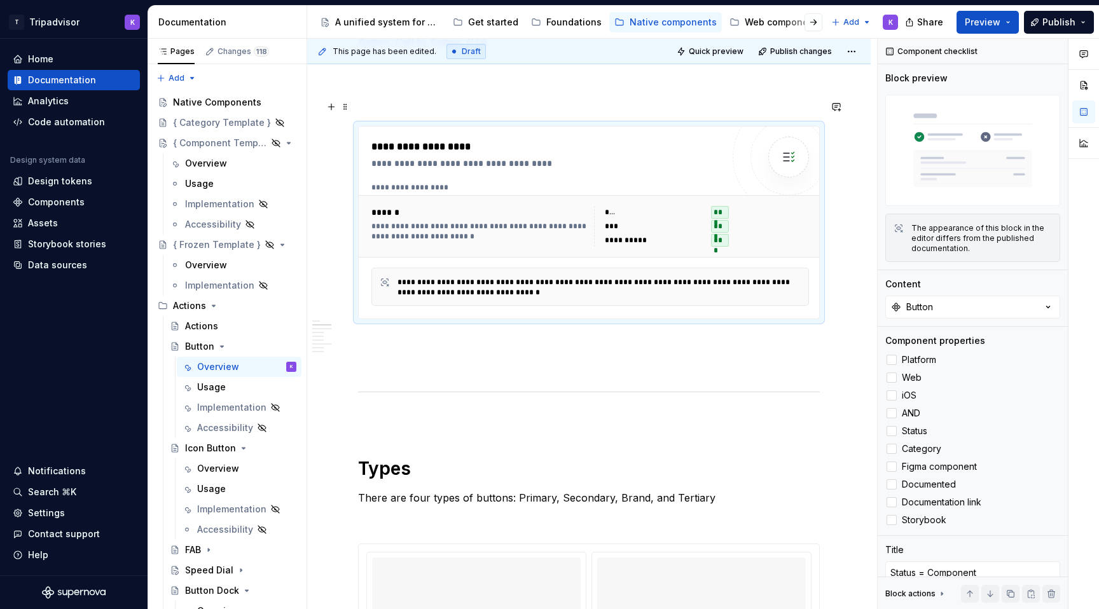
click at [496, 111] on p at bounding box center [589, 102] width 462 height 15
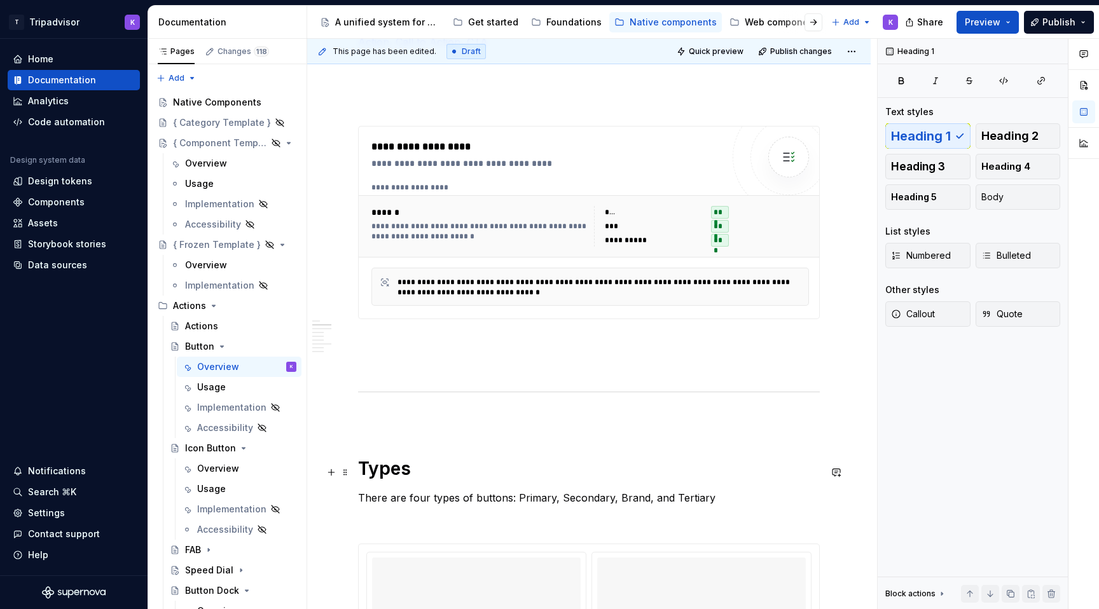
click at [398, 471] on h1 "Types" at bounding box center [589, 468] width 462 height 23
click at [428, 111] on p at bounding box center [589, 102] width 462 height 15
click at [935, 140] on span "Heading 1" at bounding box center [921, 136] width 60 height 13
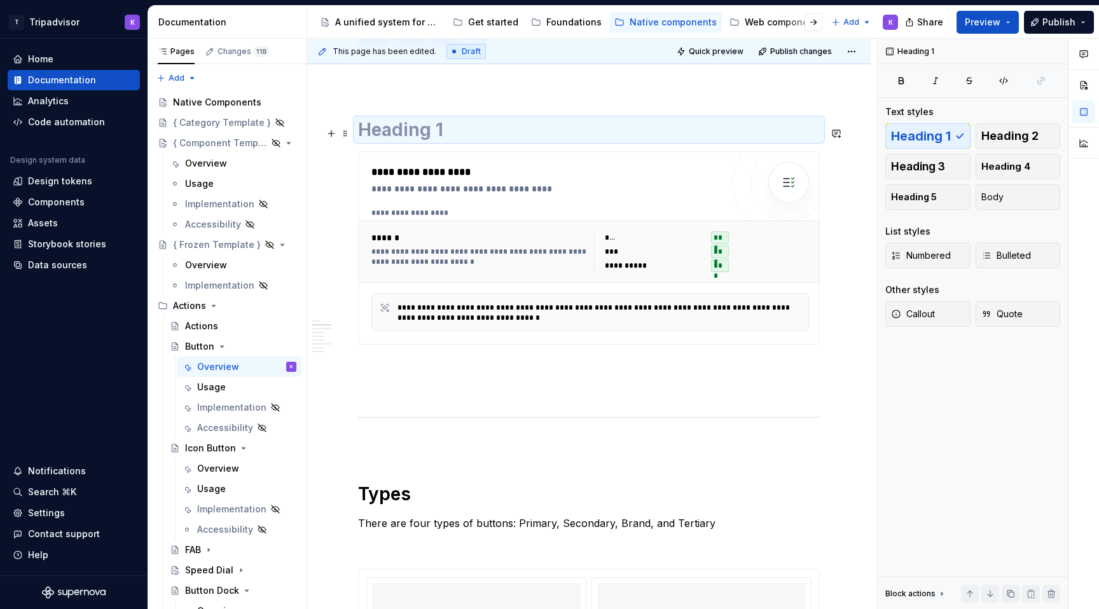
click at [586, 131] on h1 at bounding box center [589, 129] width 462 height 23
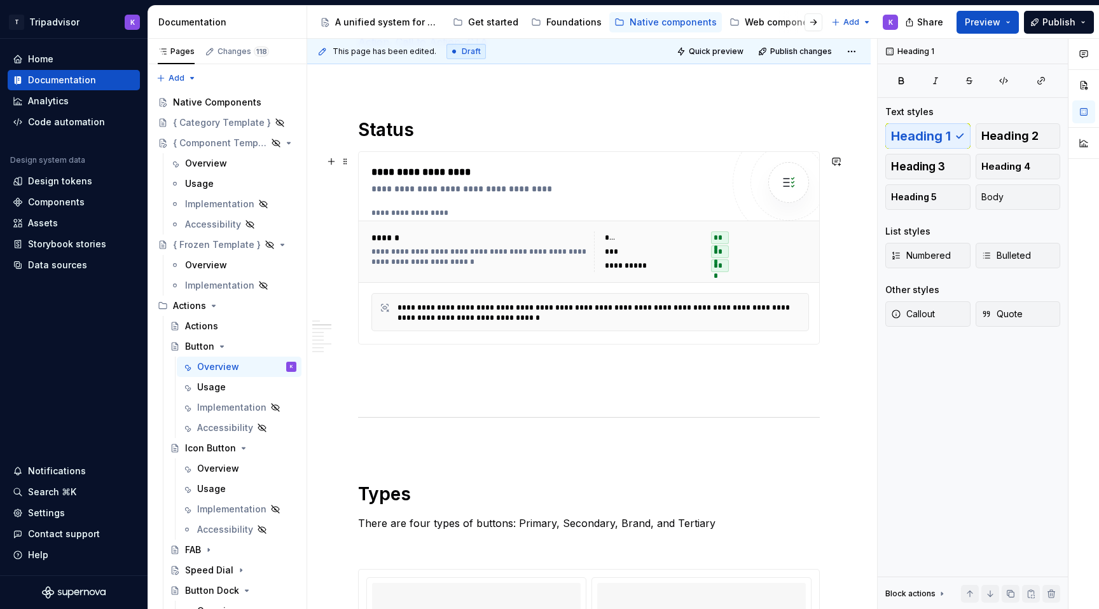
scroll to position [310, 0]
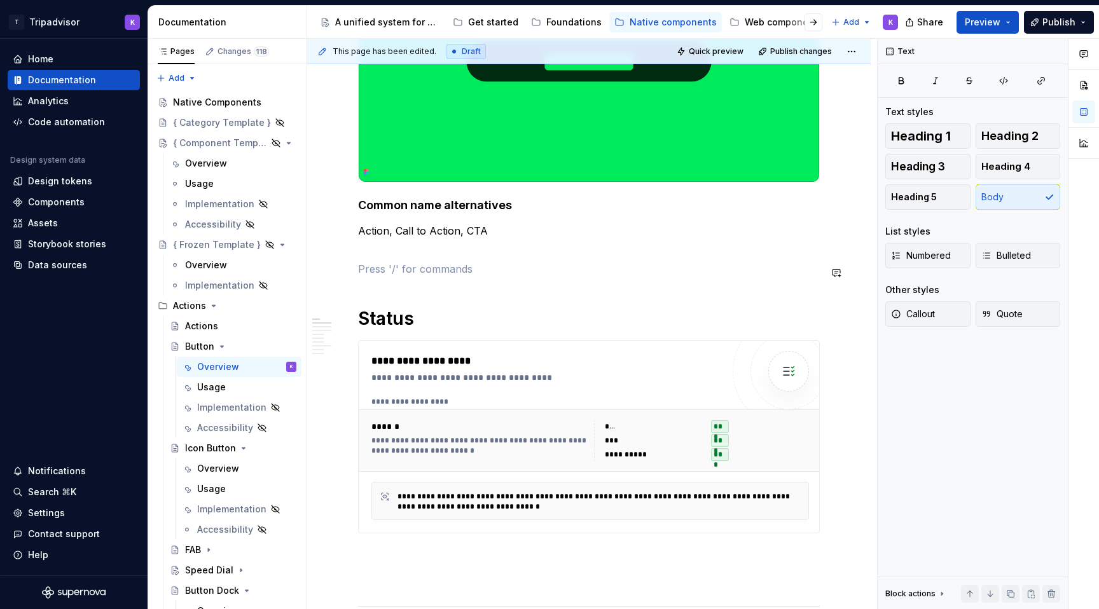
click at [433, 264] on p at bounding box center [589, 268] width 462 height 15
click at [433, 253] on p "Action, Call to Action, CTA" at bounding box center [589, 238] width 462 height 31
click at [432, 274] on p at bounding box center [589, 268] width 462 height 15
click at [439, 252] on p "Action, Call to Action, CTA" at bounding box center [589, 238] width 462 height 31
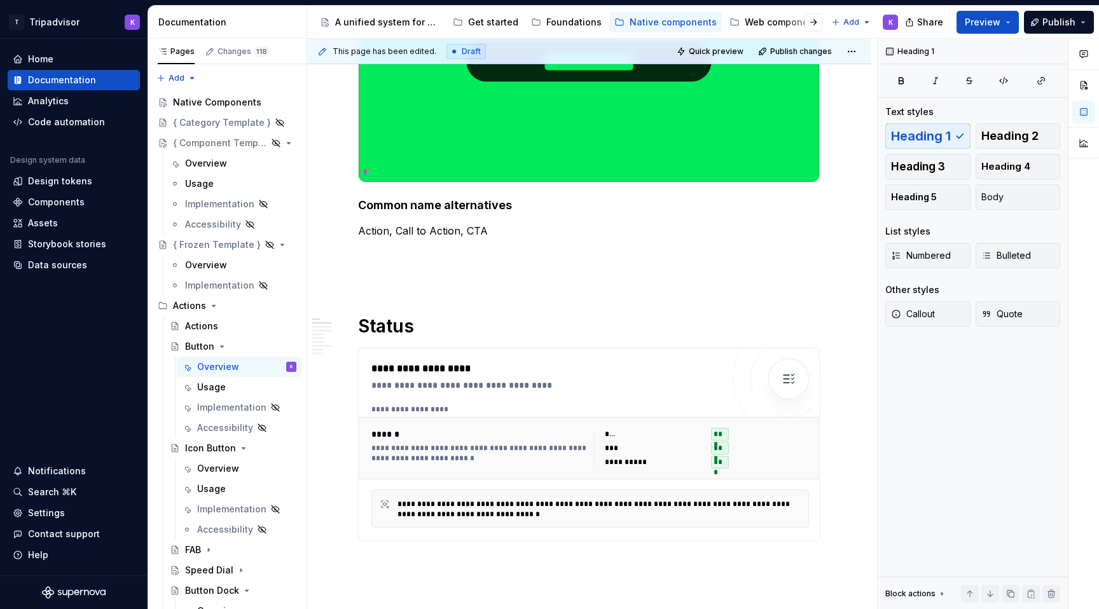
click at [373, 282] on p at bounding box center [589, 276] width 462 height 15
click at [389, 261] on p at bounding box center [589, 253] width 462 height 15
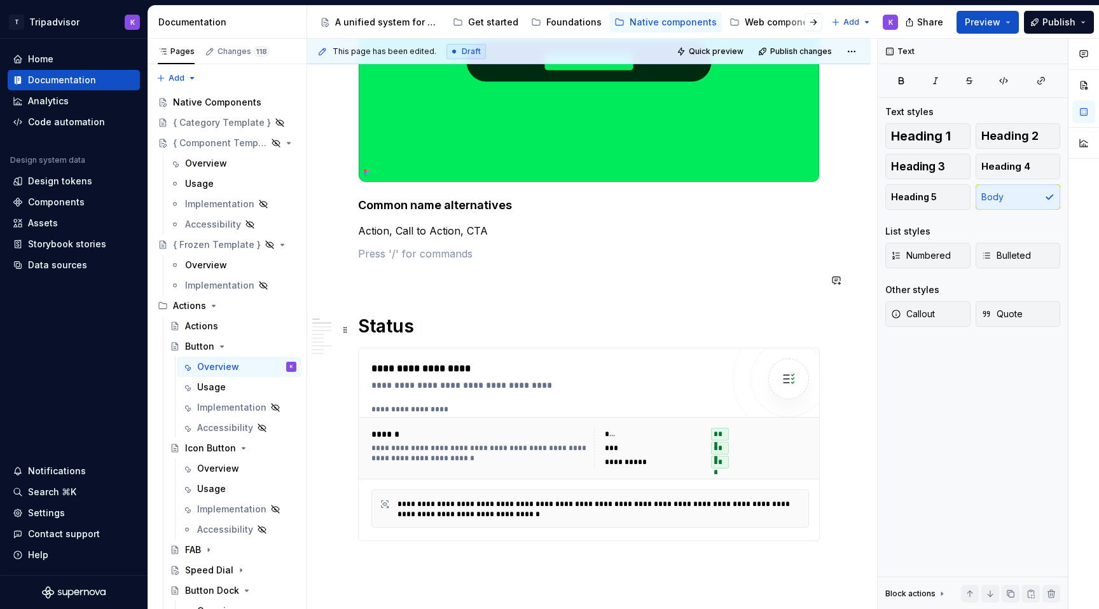
click at [458, 328] on h1 "Status" at bounding box center [589, 326] width 462 height 23
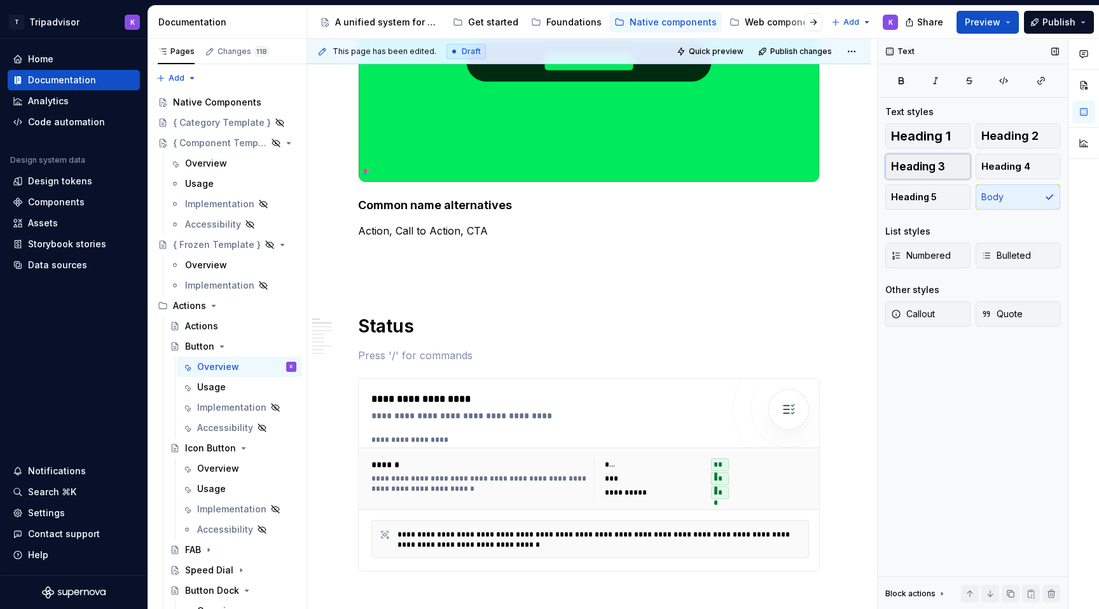
click at [917, 164] on span "Heading 3" at bounding box center [918, 166] width 54 height 13
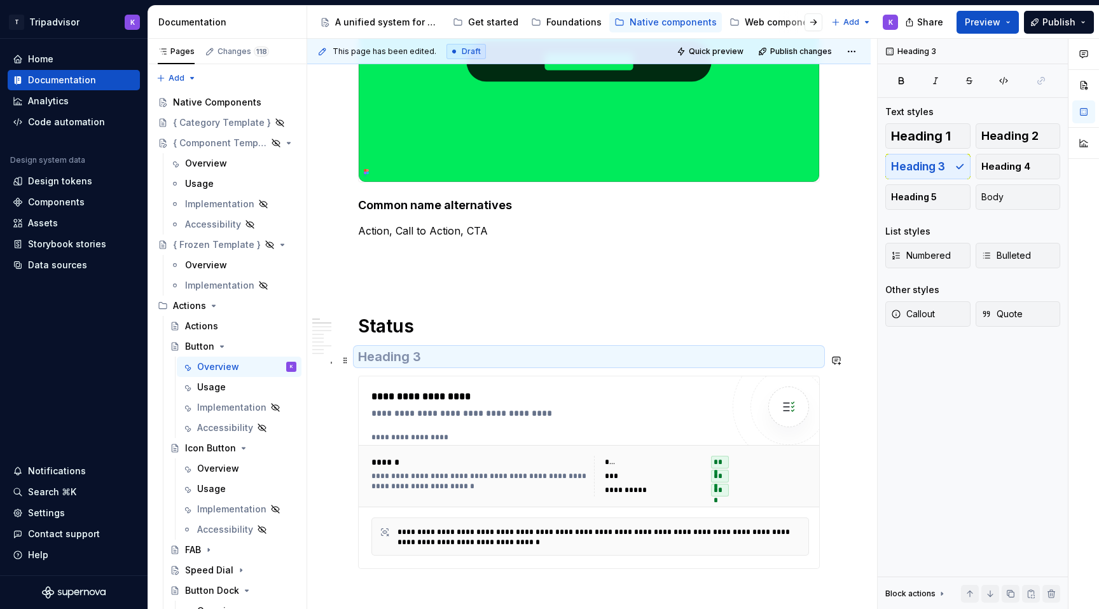
click at [460, 359] on h3 at bounding box center [589, 357] width 462 height 18
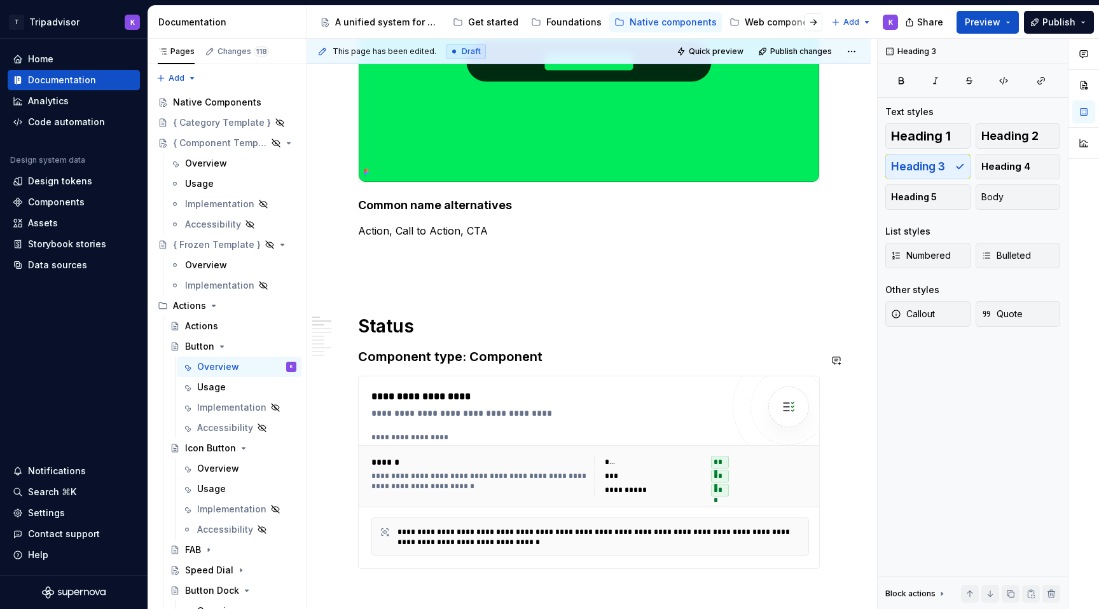
click at [615, 359] on h3 "Component type: Component" at bounding box center [589, 357] width 462 height 18
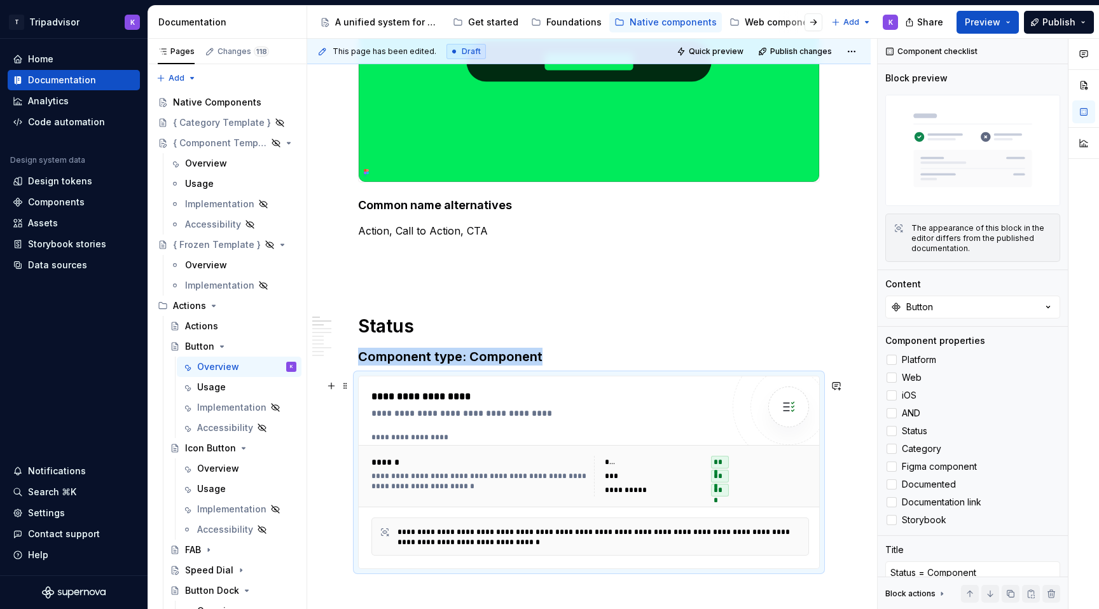
click at [606, 437] on div "**********" at bounding box center [593, 437] width 444 height 10
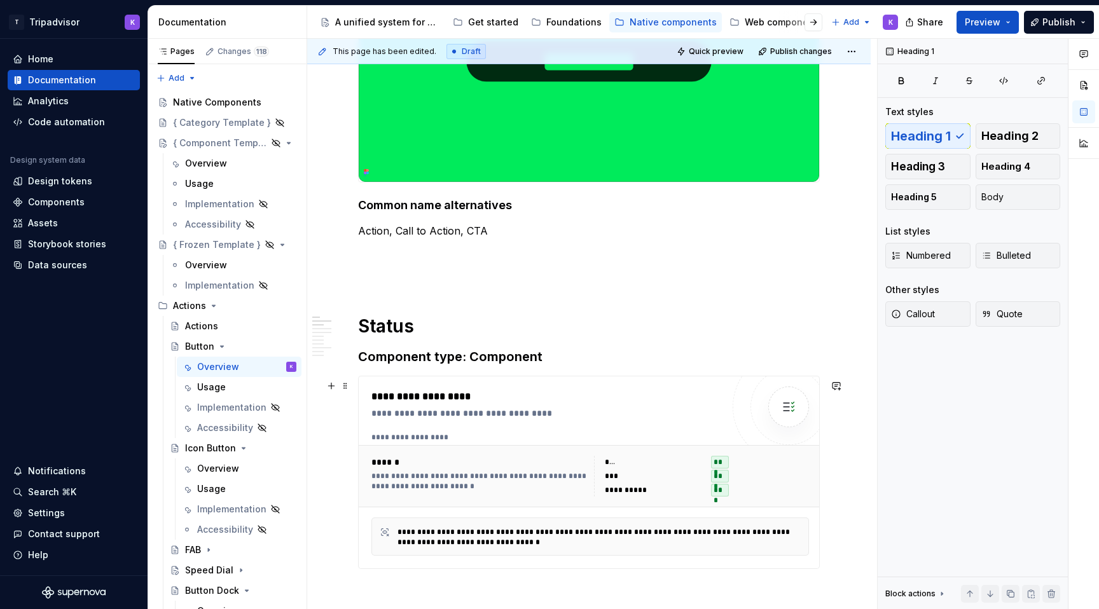
click at [664, 483] on div "***" at bounding box center [654, 476] width 99 height 13
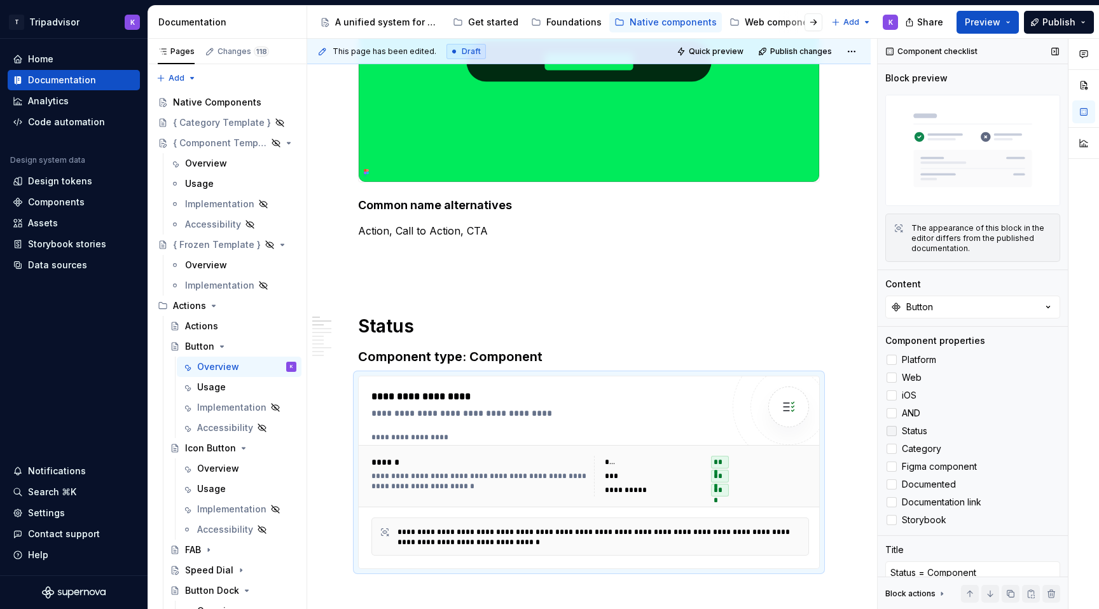
click at [893, 432] on div at bounding box center [891, 431] width 10 height 10
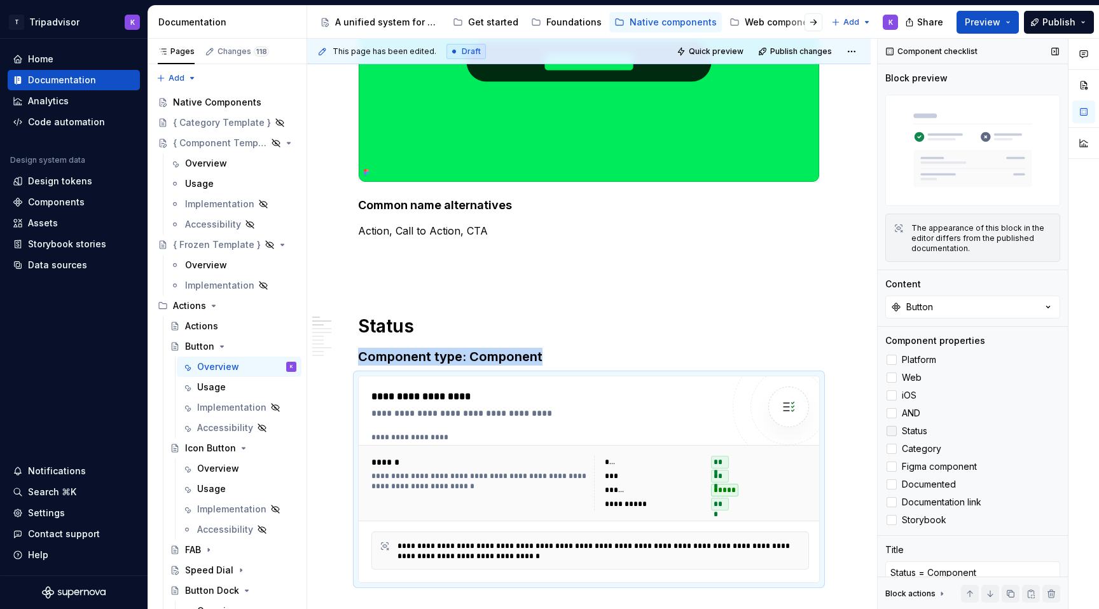
click at [891, 431] on icon at bounding box center [891, 431] width 0 height 0
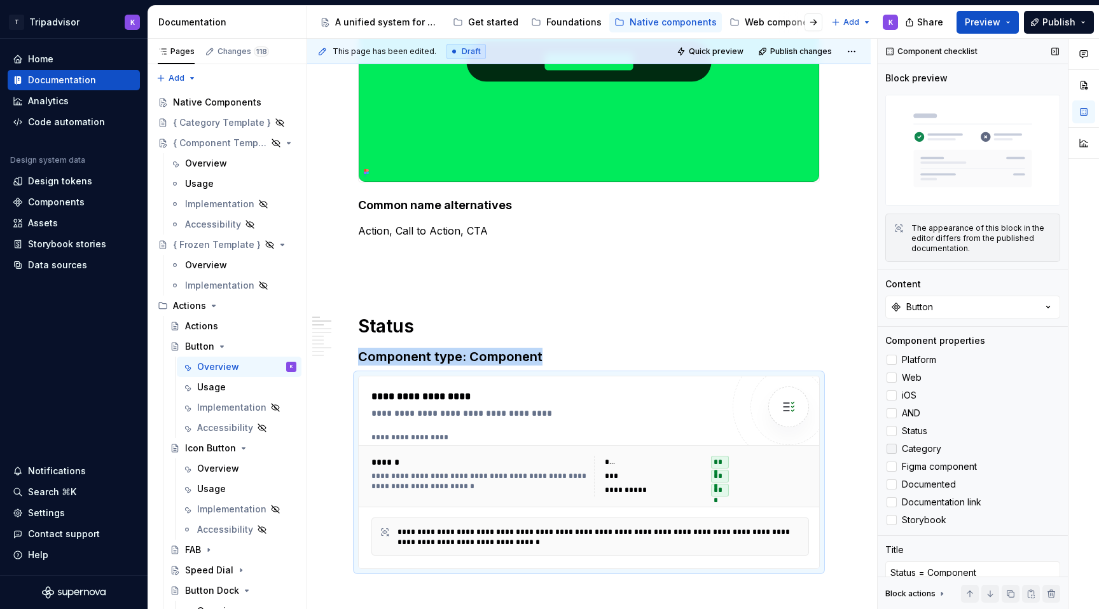
click at [893, 451] on div at bounding box center [891, 449] width 10 height 10
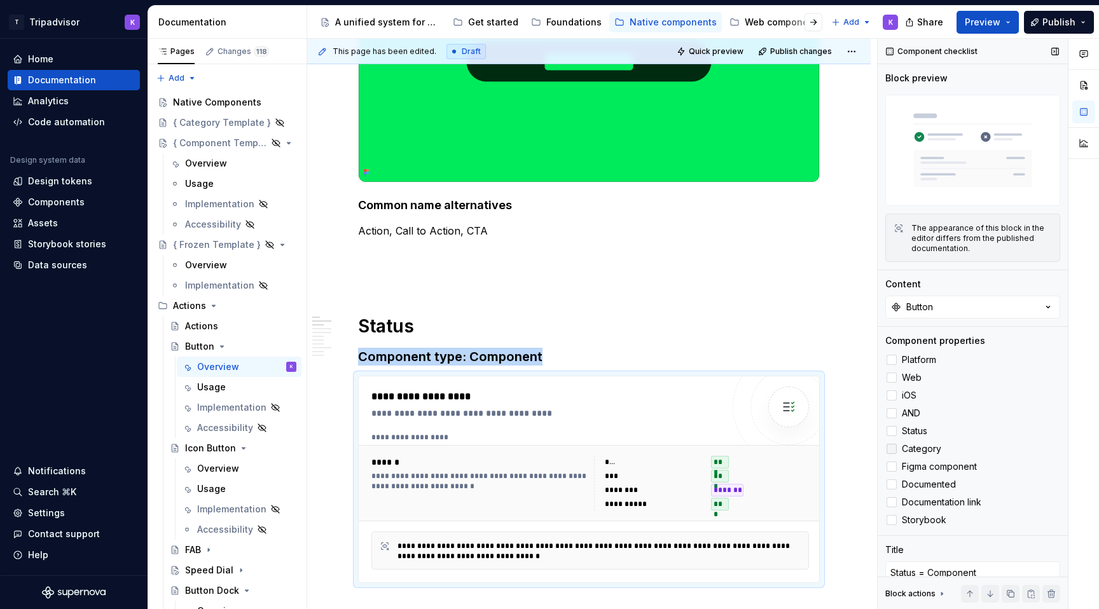
click at [891, 449] on icon at bounding box center [891, 449] width 0 height 0
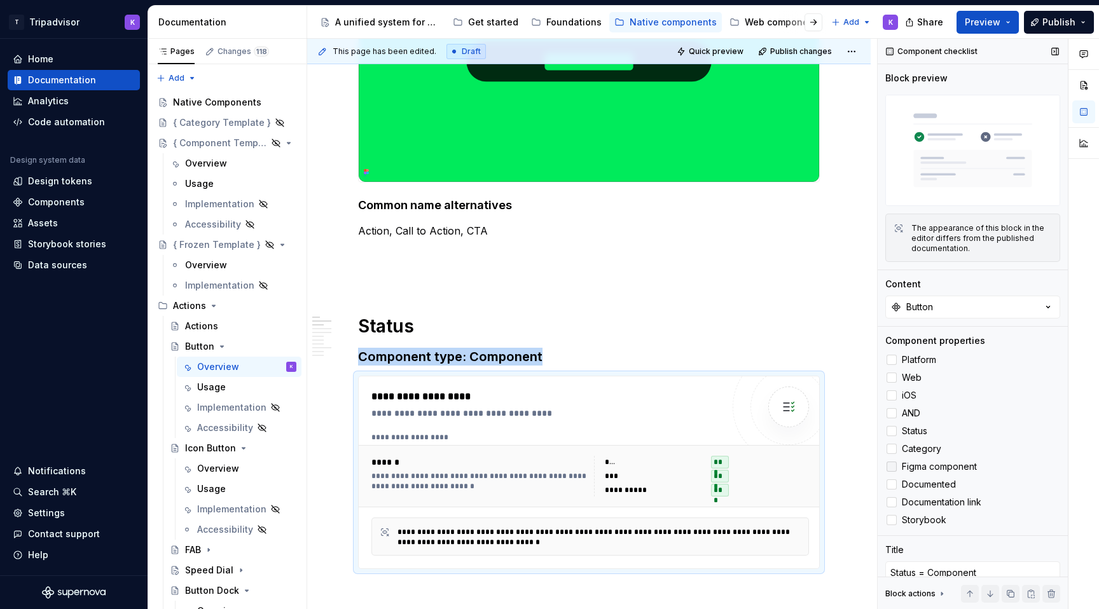
click at [893, 470] on div at bounding box center [891, 467] width 10 height 10
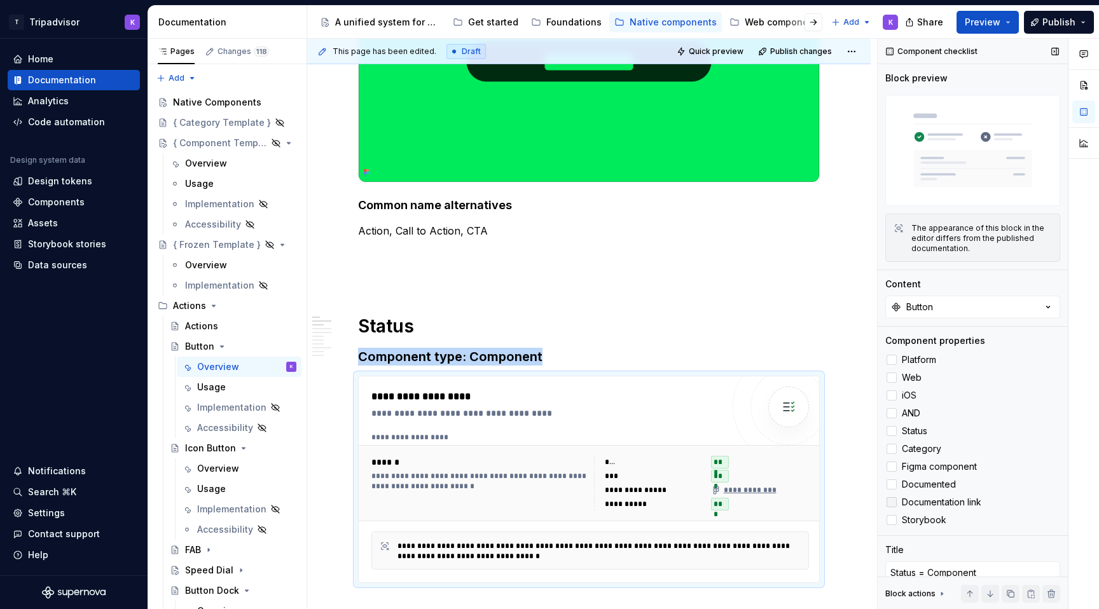
click at [894, 498] on div at bounding box center [891, 502] width 10 height 10
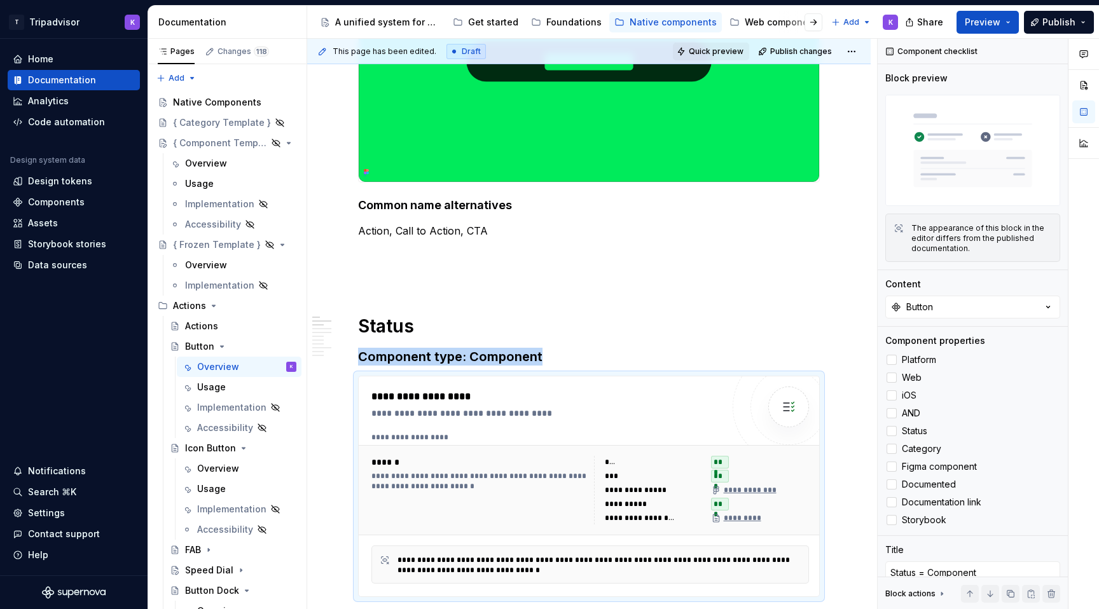
click at [742, 58] on button "Quick preview" at bounding box center [711, 52] width 76 height 18
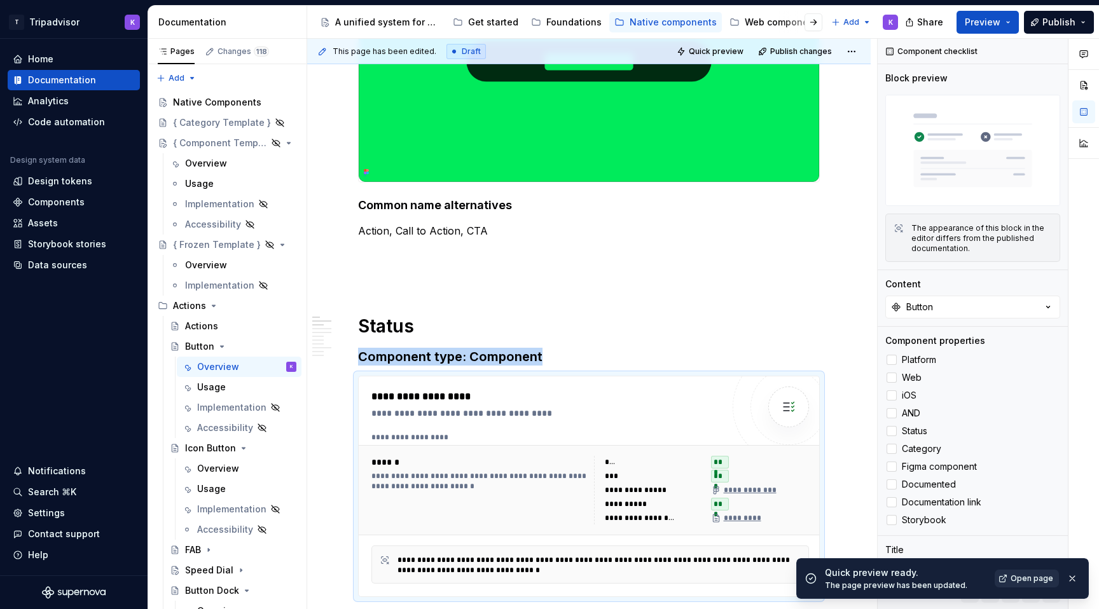
click at [1030, 580] on span "Open page" at bounding box center [1031, 578] width 43 height 10
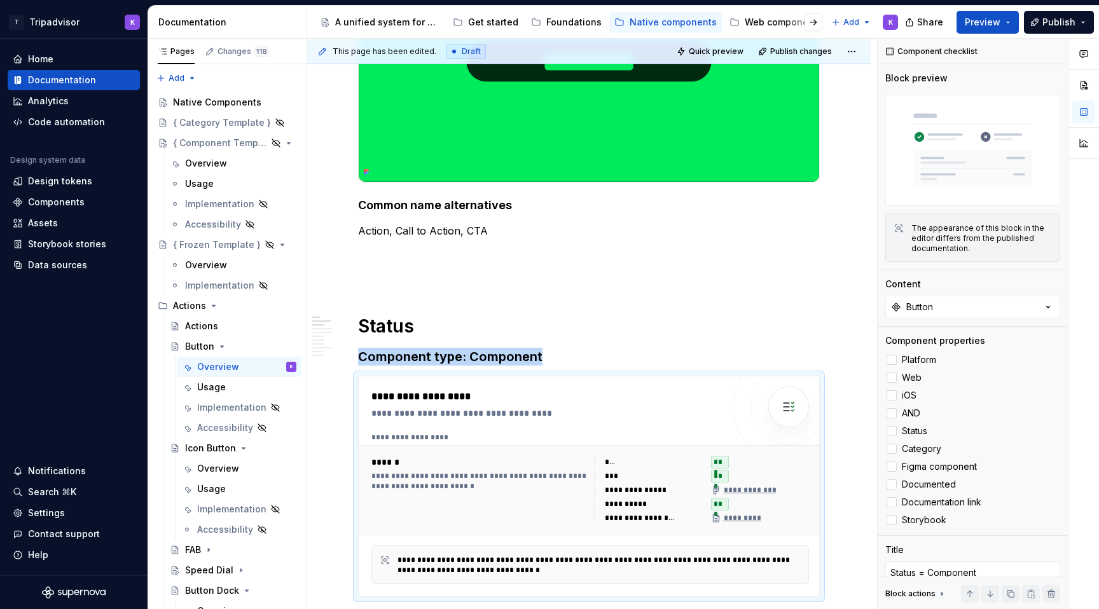
type textarea "*"
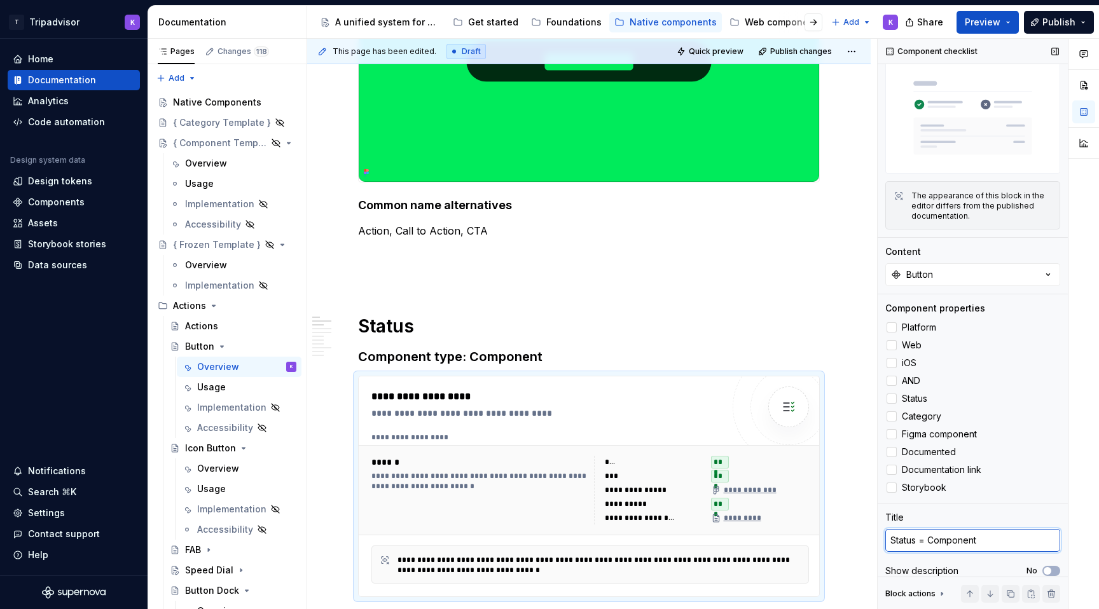
click at [976, 538] on textarea "Status = Component" at bounding box center [972, 540] width 175 height 23
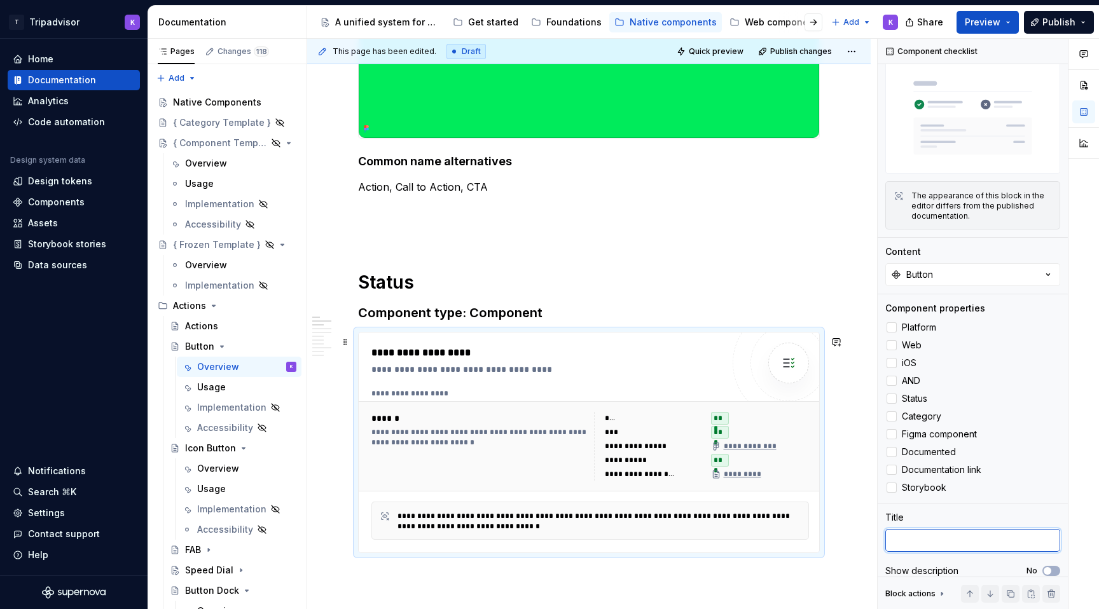
scroll to position [355, 0]
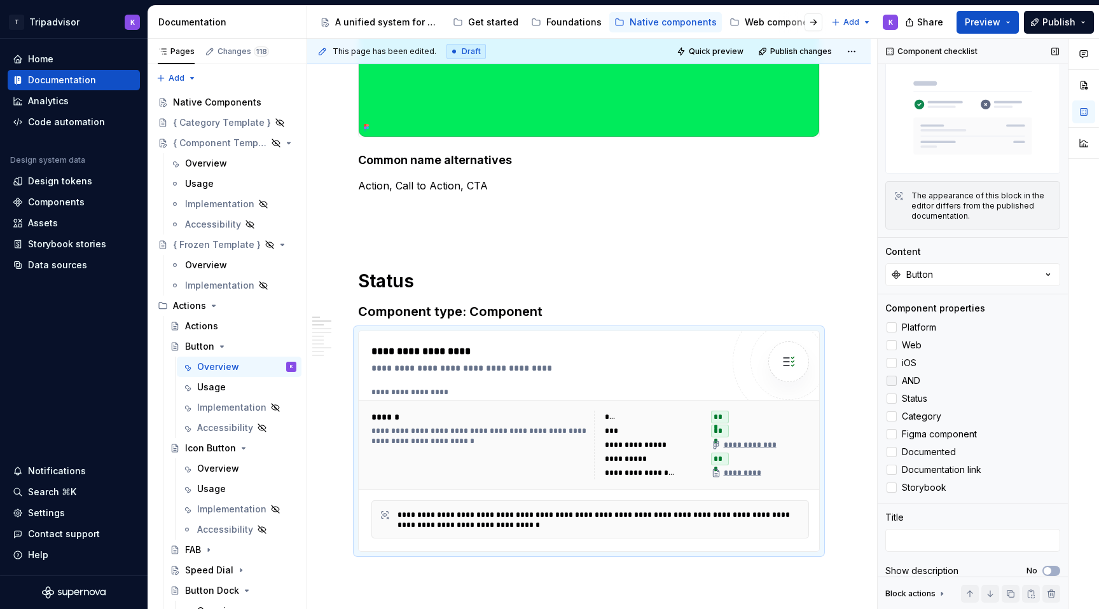
click at [891, 381] on icon at bounding box center [891, 381] width 0 height 0
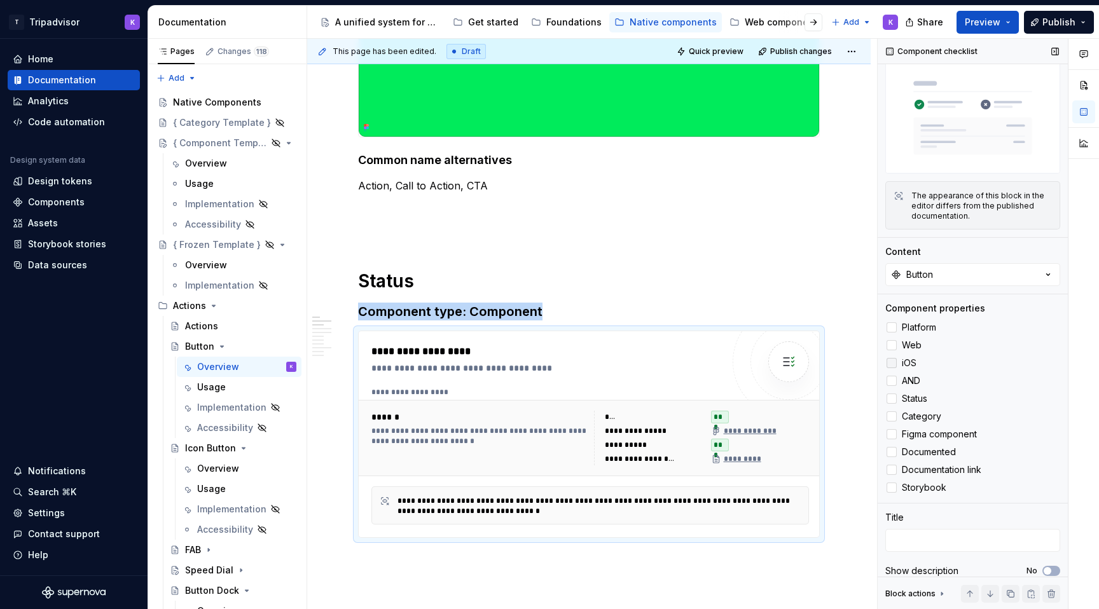
click at [889, 370] on label "iOS" at bounding box center [972, 362] width 175 height 15
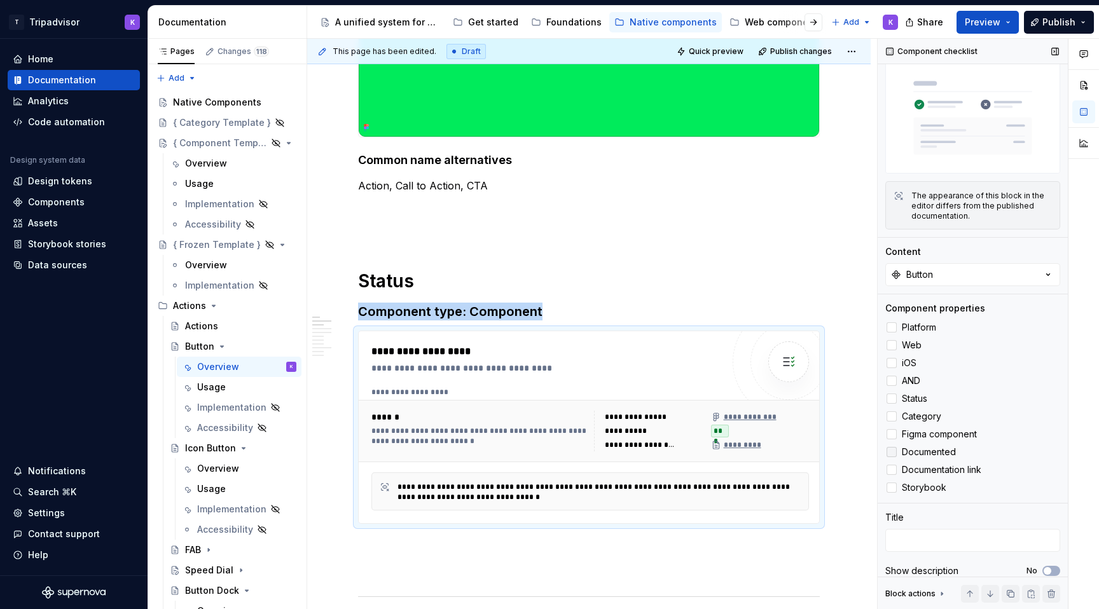
click at [891, 452] on icon at bounding box center [891, 452] width 0 height 0
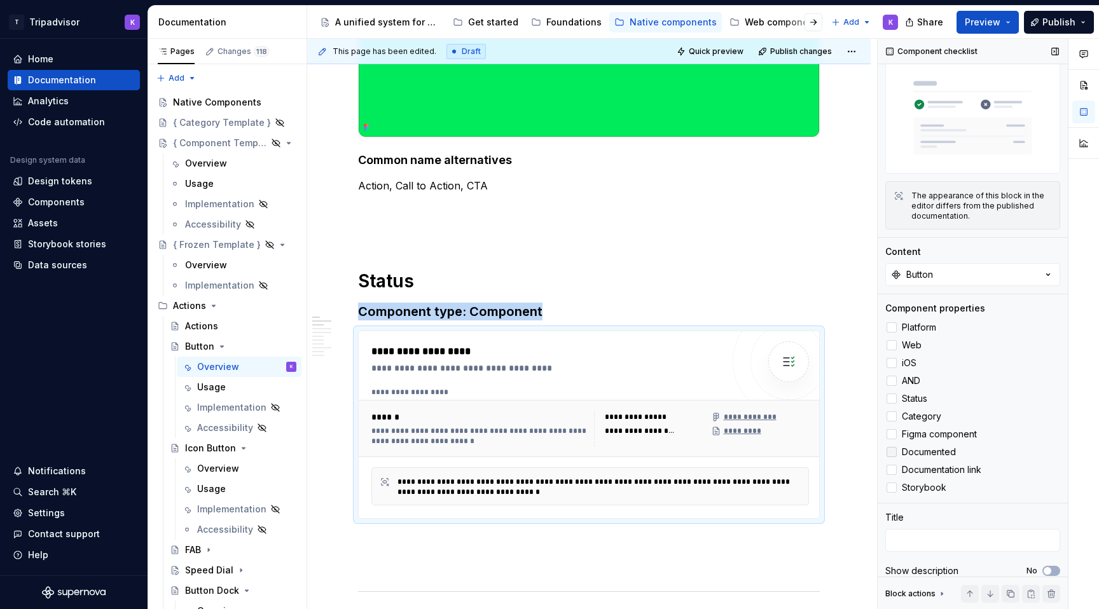
scroll to position [43, 0]
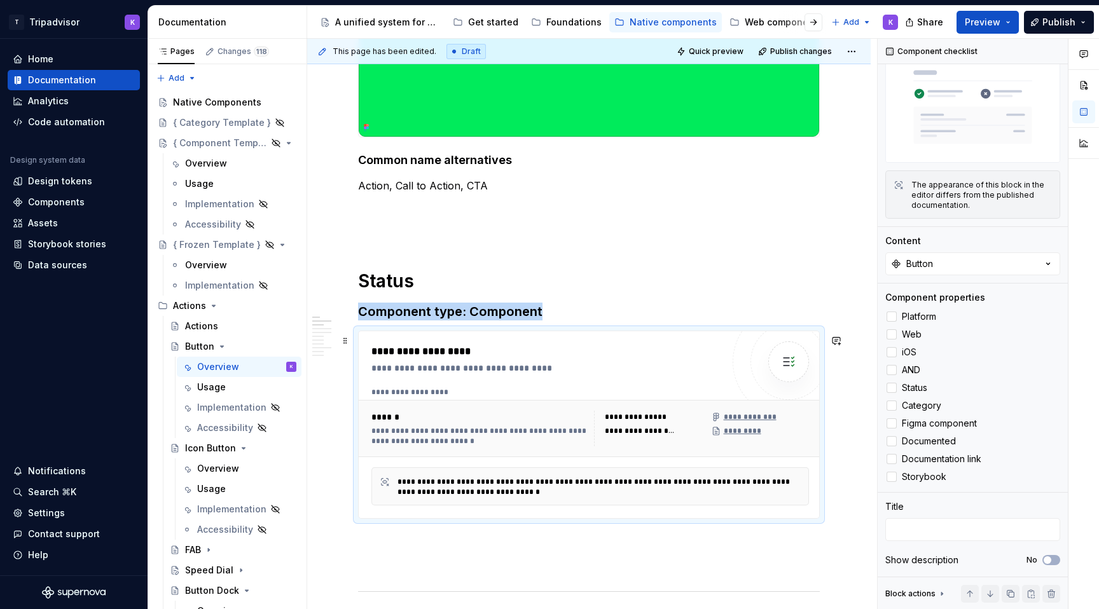
click at [708, 493] on div "**********" at bounding box center [601, 487] width 409 height 20
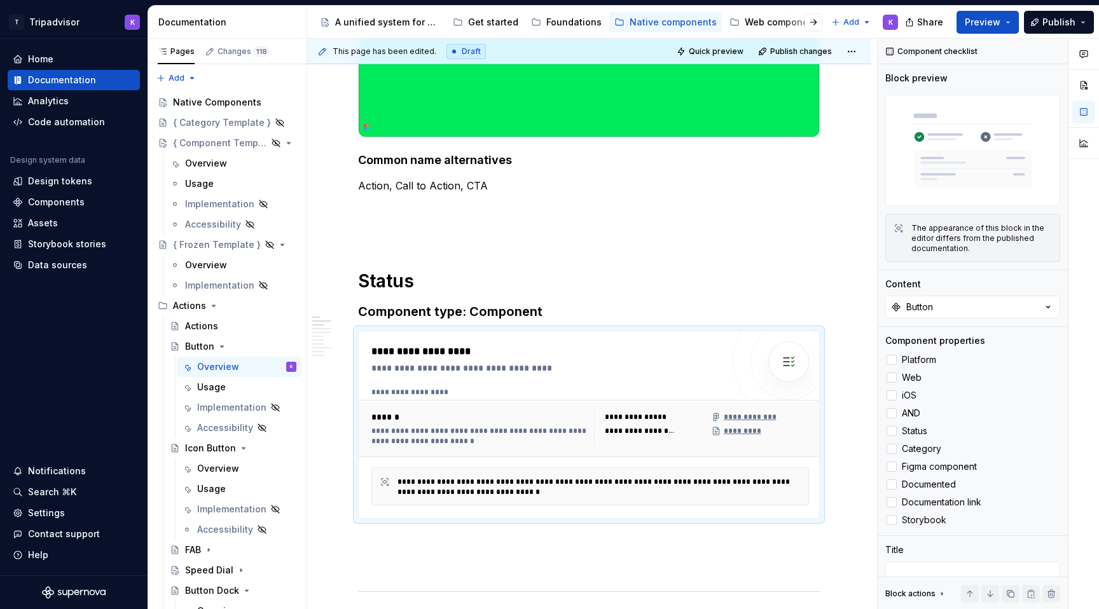
click at [713, 53] on span "Quick preview" at bounding box center [716, 51] width 55 height 10
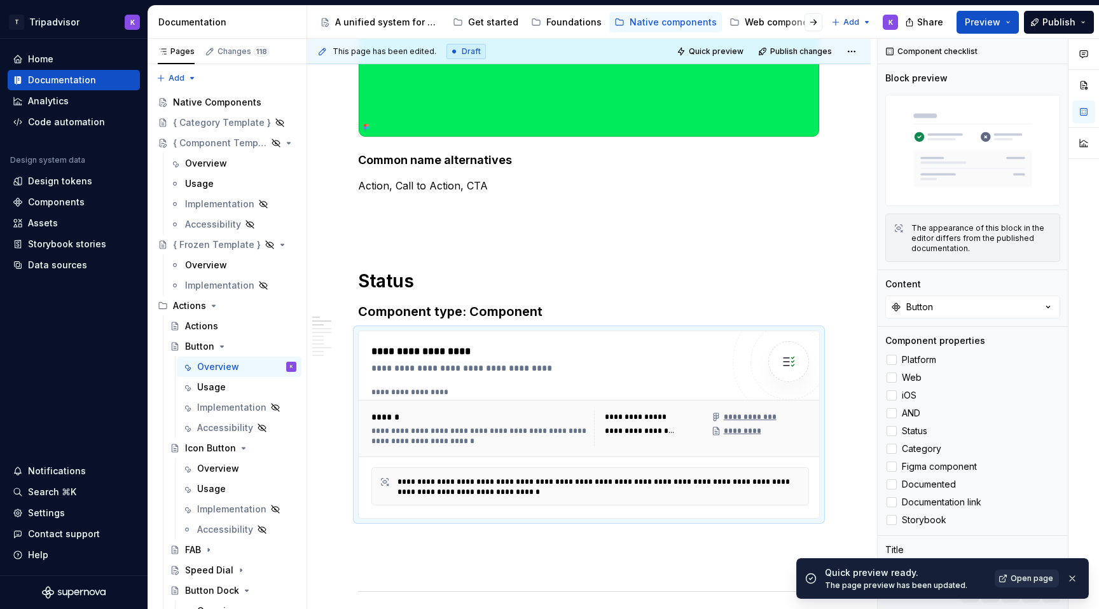
click at [1034, 575] on span "Open page" at bounding box center [1031, 578] width 43 height 10
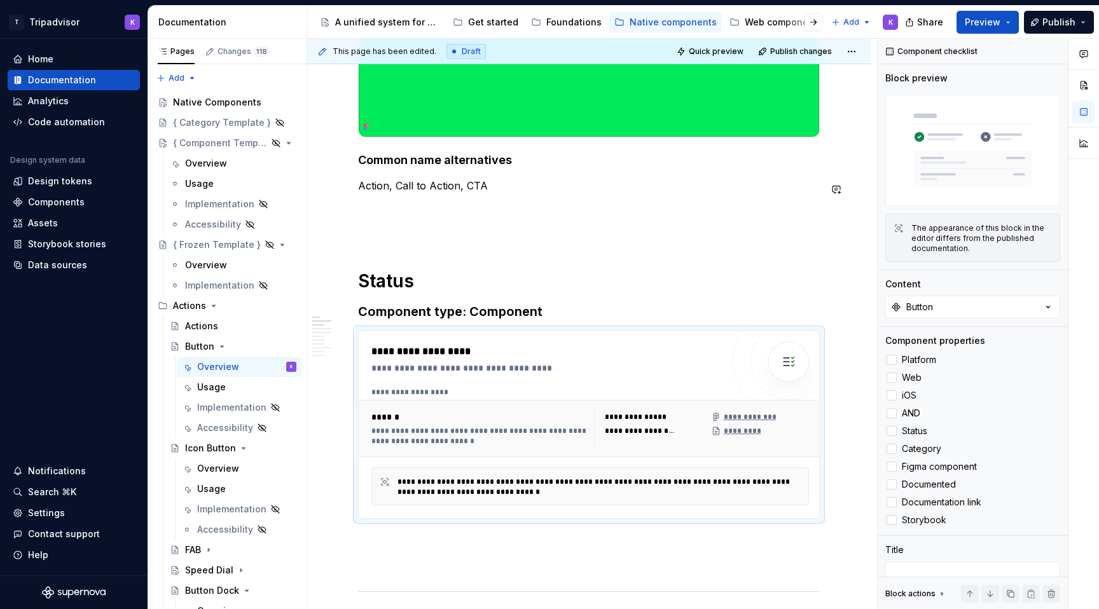
type textarea "*"
